Goal: Information Seeking & Learning: Learn about a topic

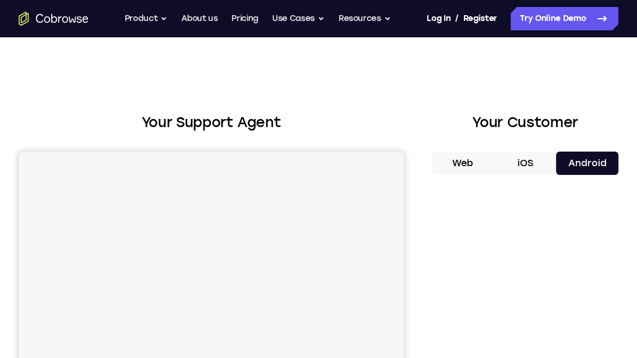
click at [599, 168] on button "Android" at bounding box center [587, 163] width 62 height 23
click at [546, 163] on button "iOS" at bounding box center [525, 163] width 62 height 23
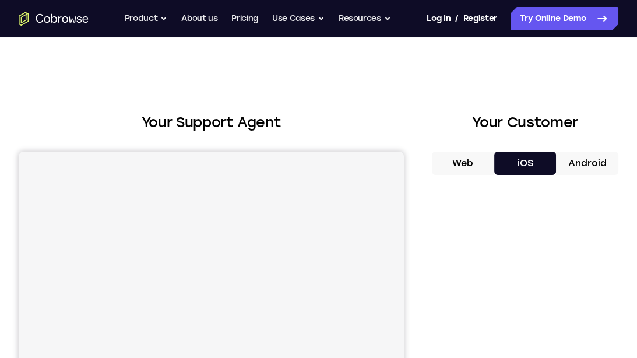
click at [592, 166] on button "Android" at bounding box center [587, 163] width 62 height 23
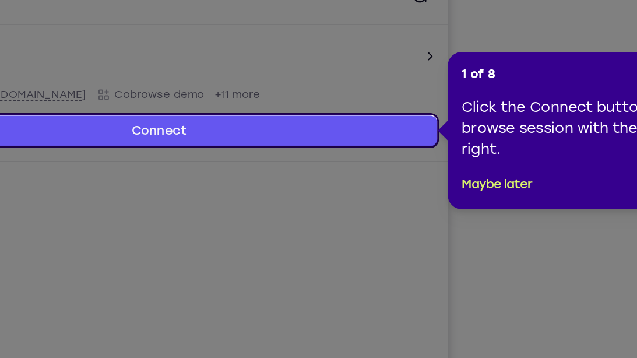
scroll to position [152, 0]
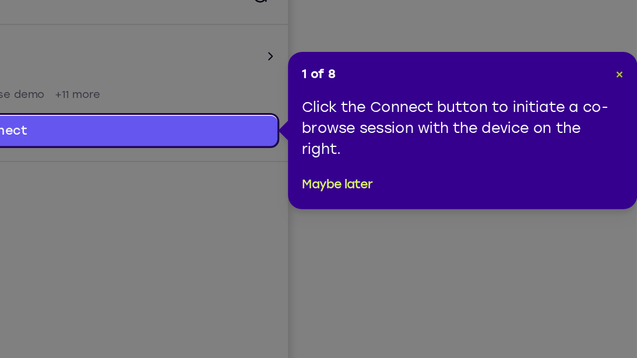
click at [626, 166] on span "×" at bounding box center [625, 163] width 5 height 10
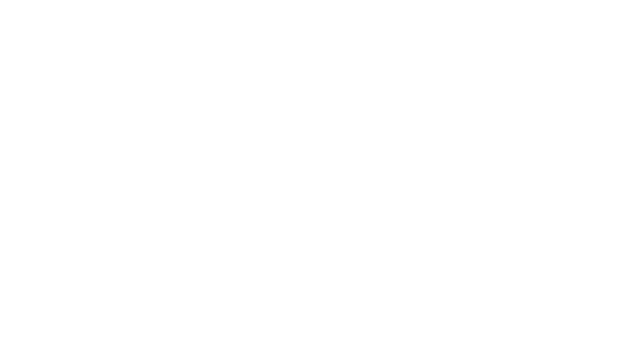
scroll to position [202, 0]
